Goal: Task Accomplishment & Management: Use online tool/utility

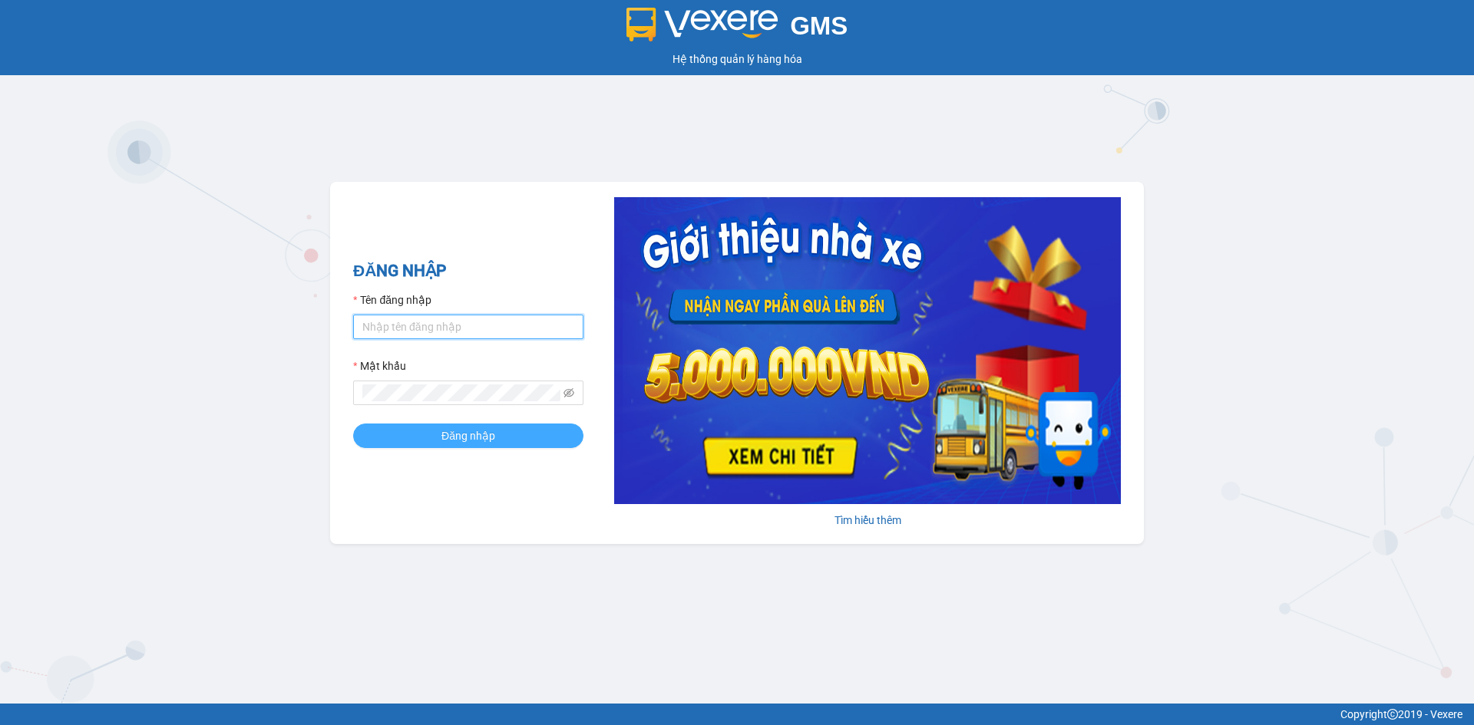
type input "dtchinh.thoidai"
click at [458, 445] on button "Đăng nhập" at bounding box center [468, 436] width 230 height 25
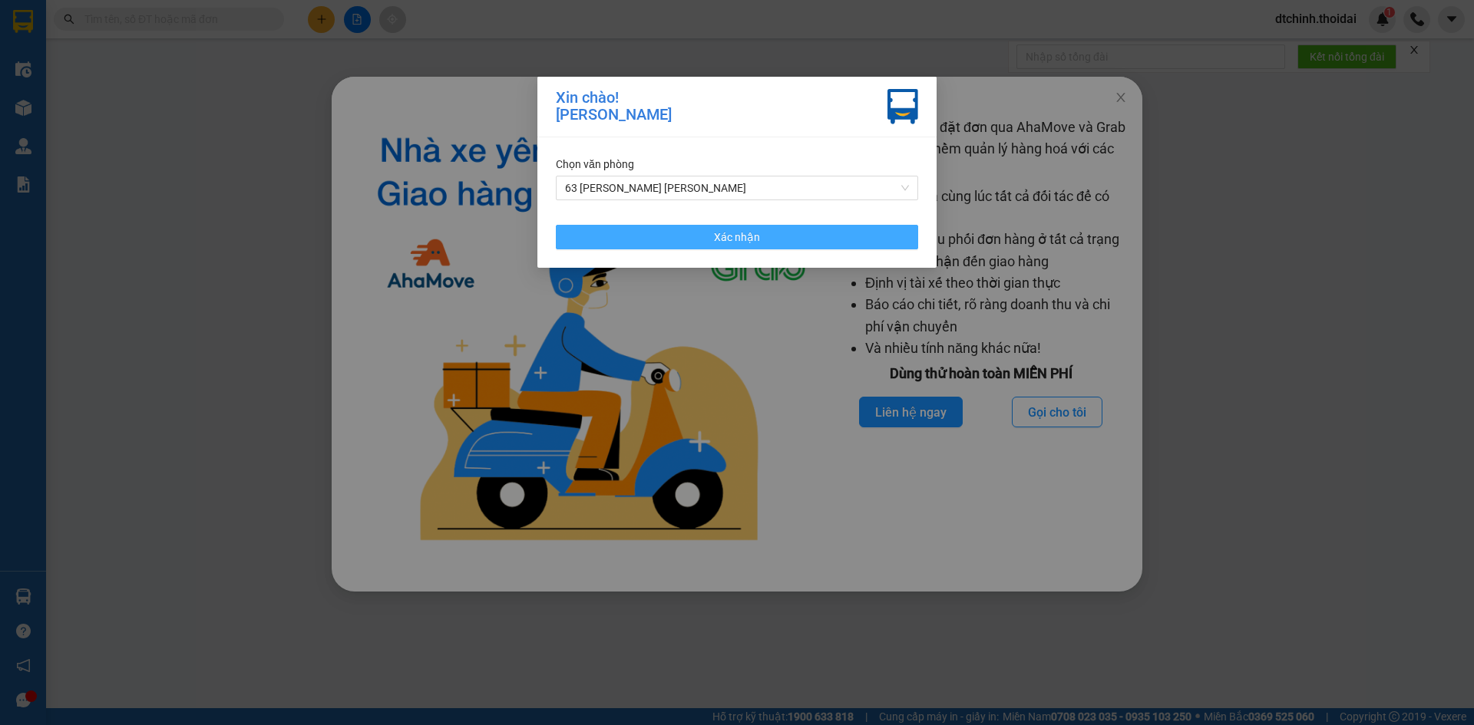
click at [722, 226] on button "Xác nhận" at bounding box center [737, 237] width 362 height 25
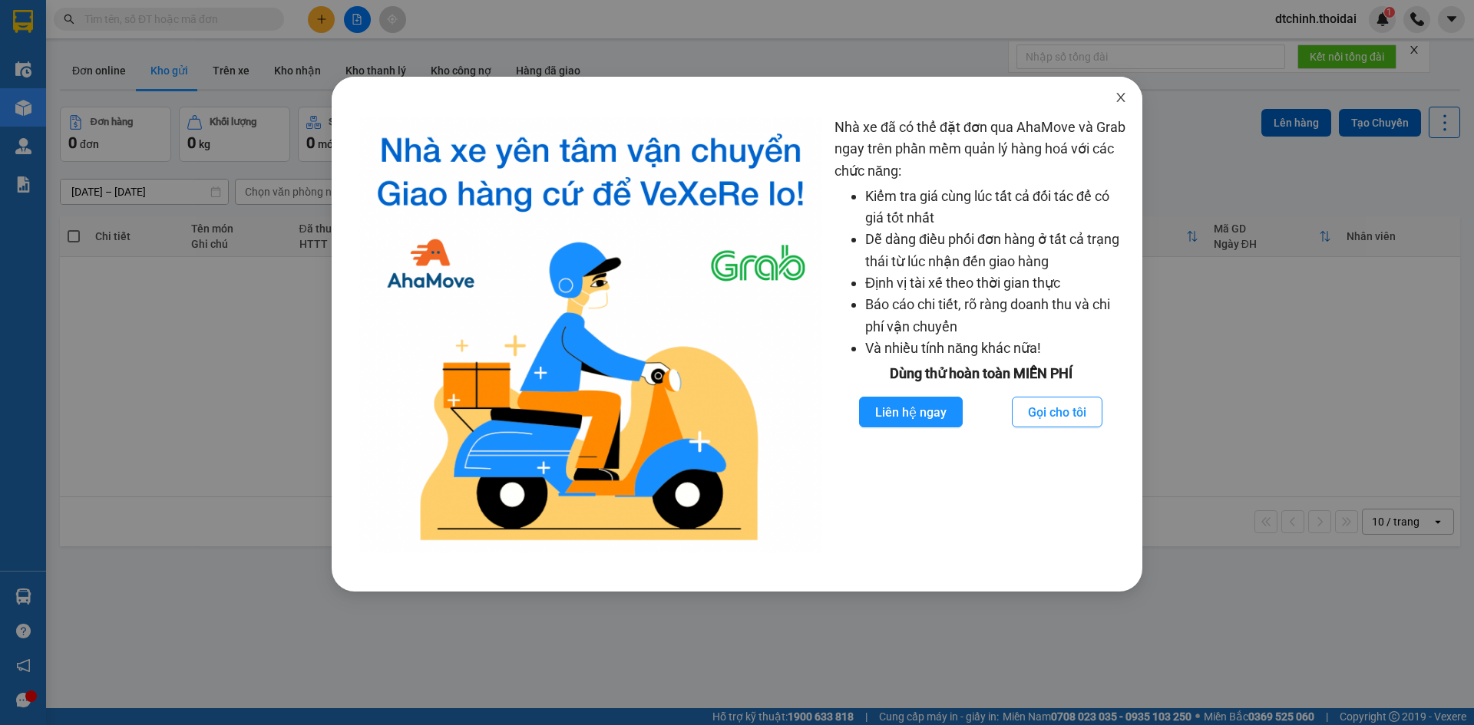
click at [1105, 94] on span "Close" at bounding box center [1120, 98] width 43 height 43
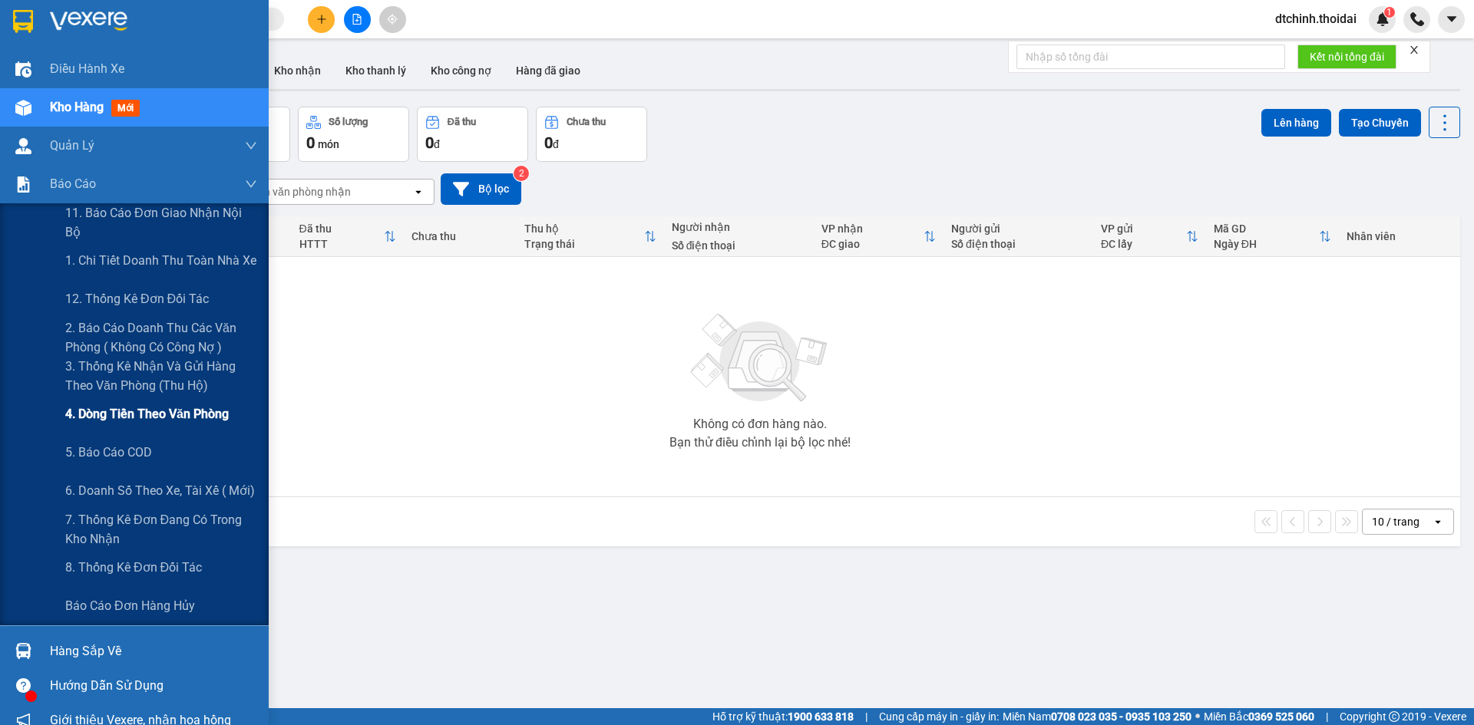
click at [152, 414] on span "4. Dòng tiền theo văn phòng" at bounding box center [147, 414] width 164 height 19
